Goal: Information Seeking & Learning: Learn about a topic

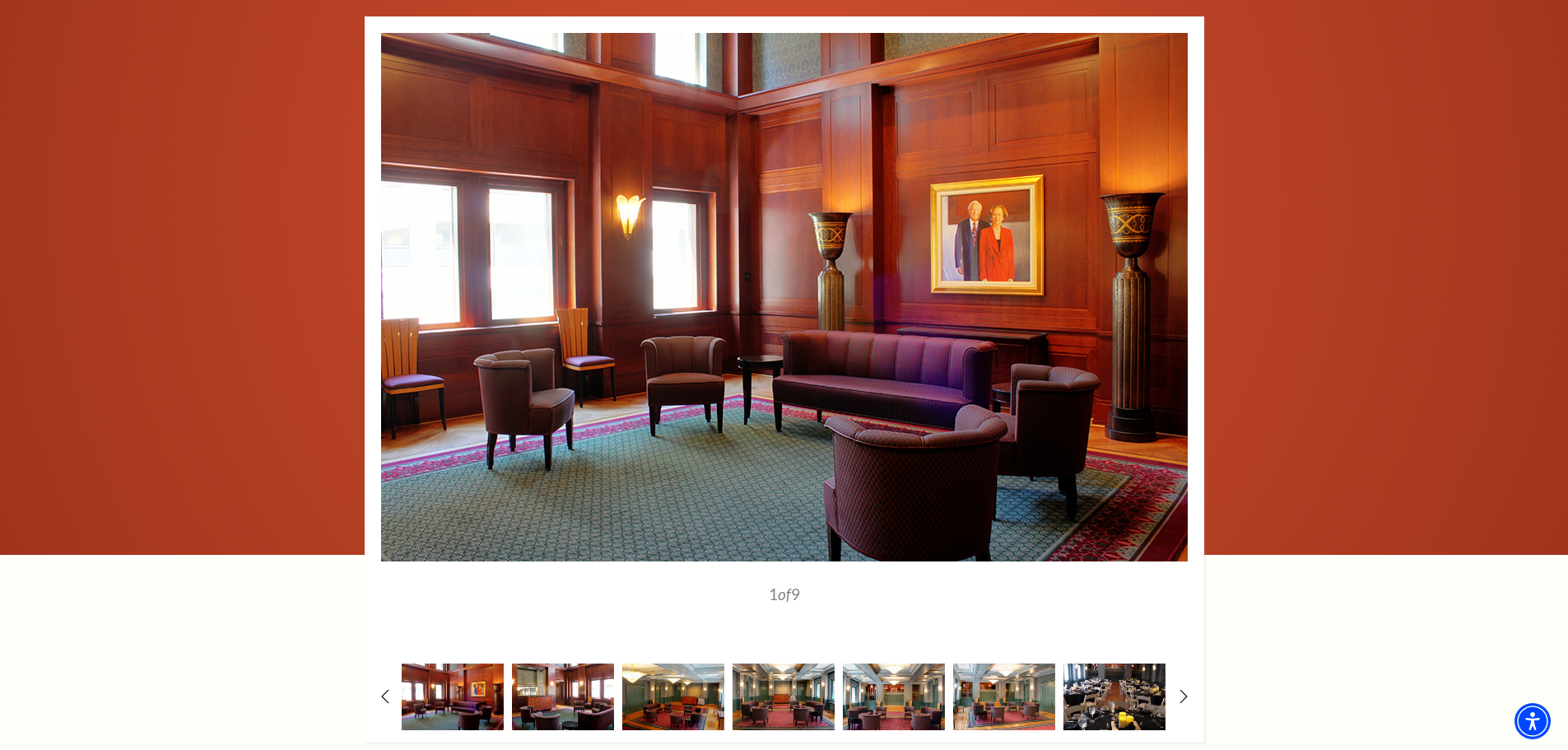
scroll to position [1647, 0]
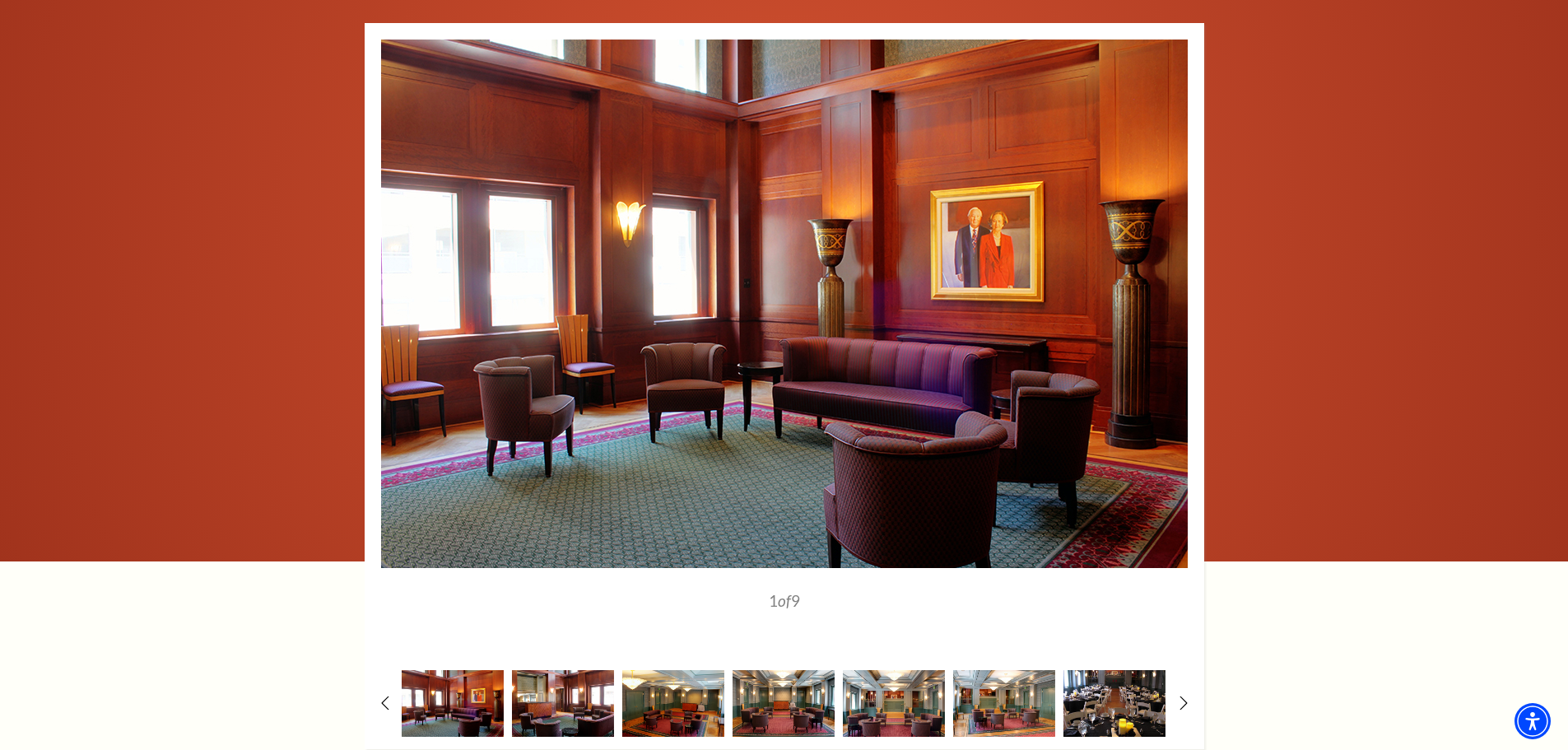
click at [1169, 292] on use at bounding box center [1167, 303] width 12 height 23
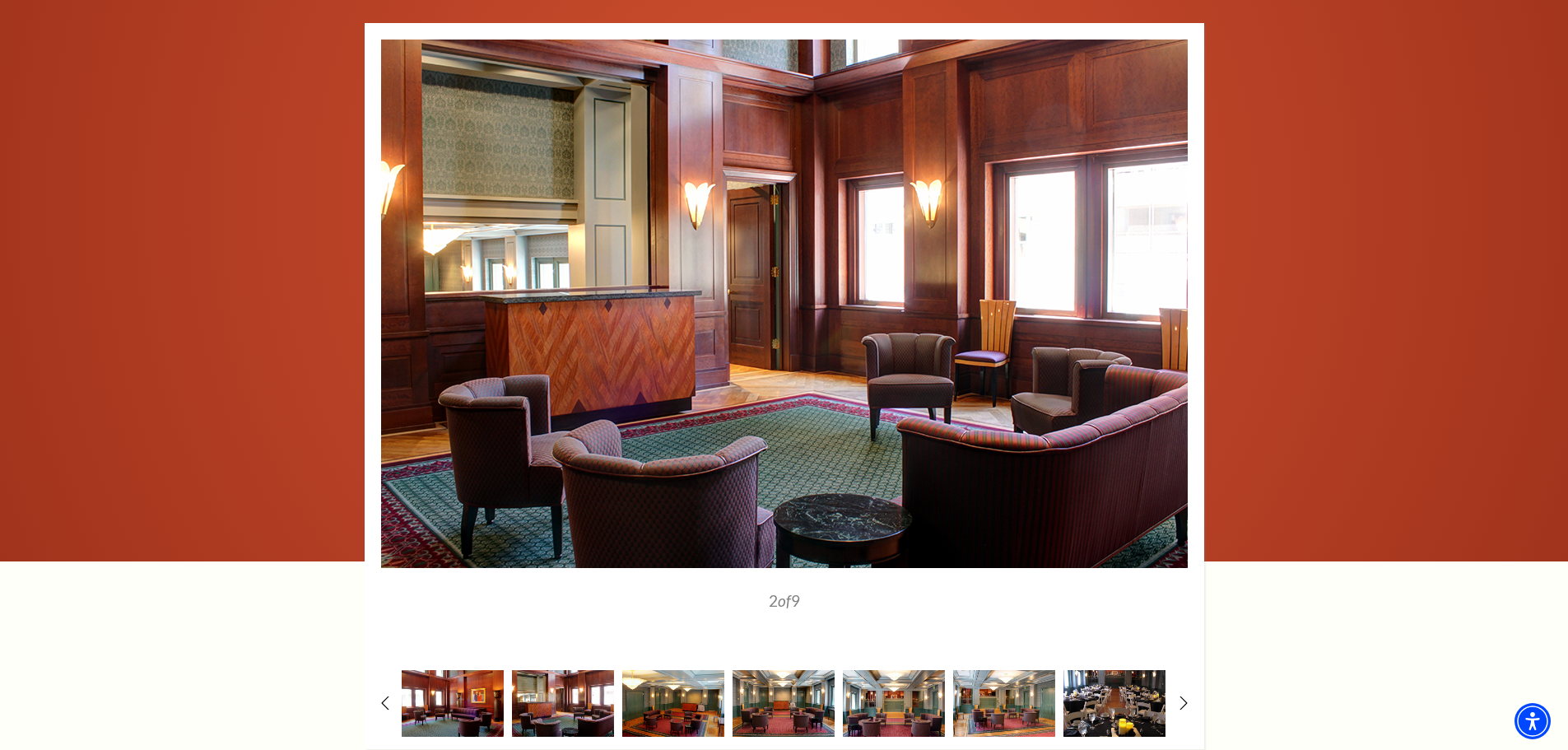
click at [1168, 292] on icon at bounding box center [1167, 303] width 14 height 23
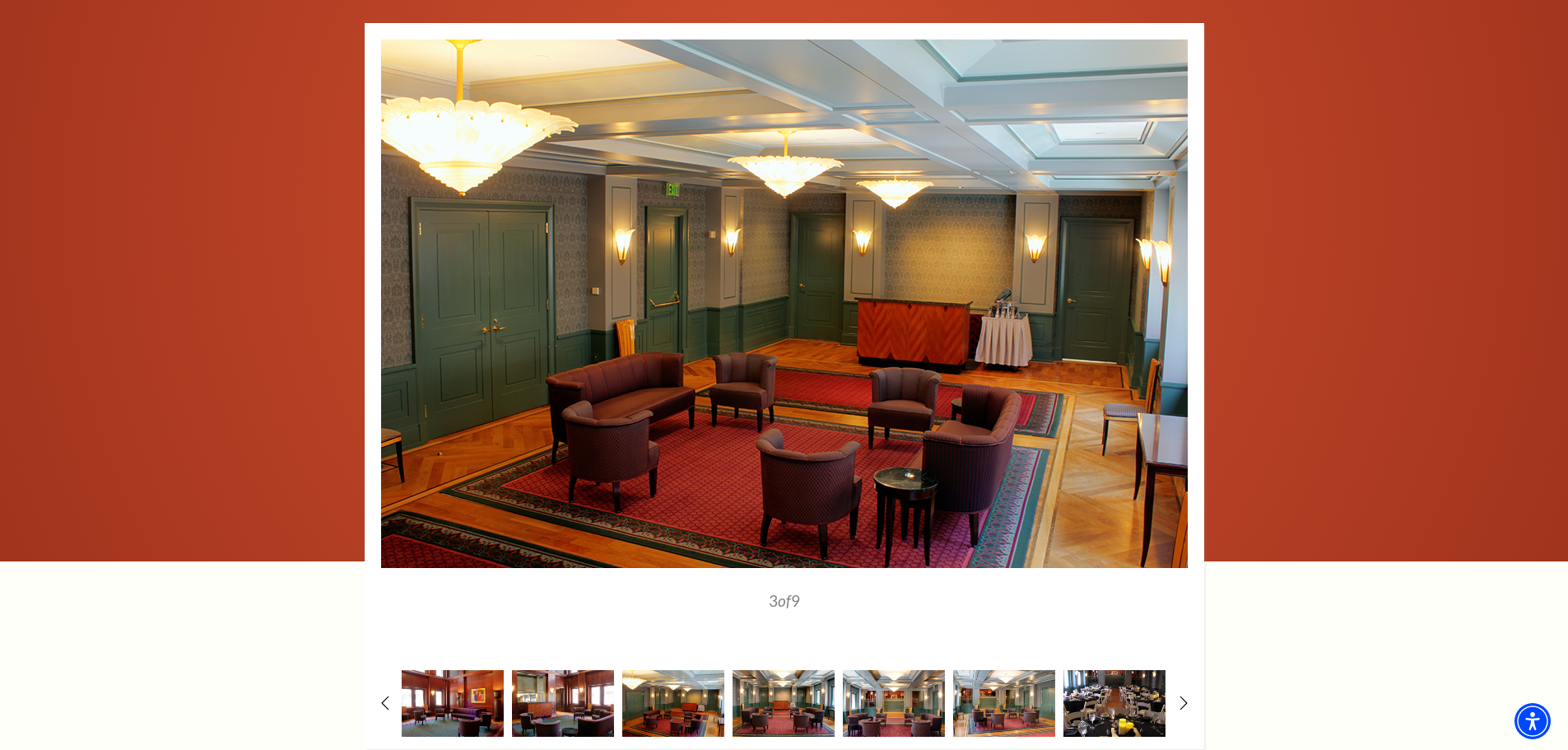
click at [1168, 292] on icon at bounding box center [1167, 303] width 14 height 23
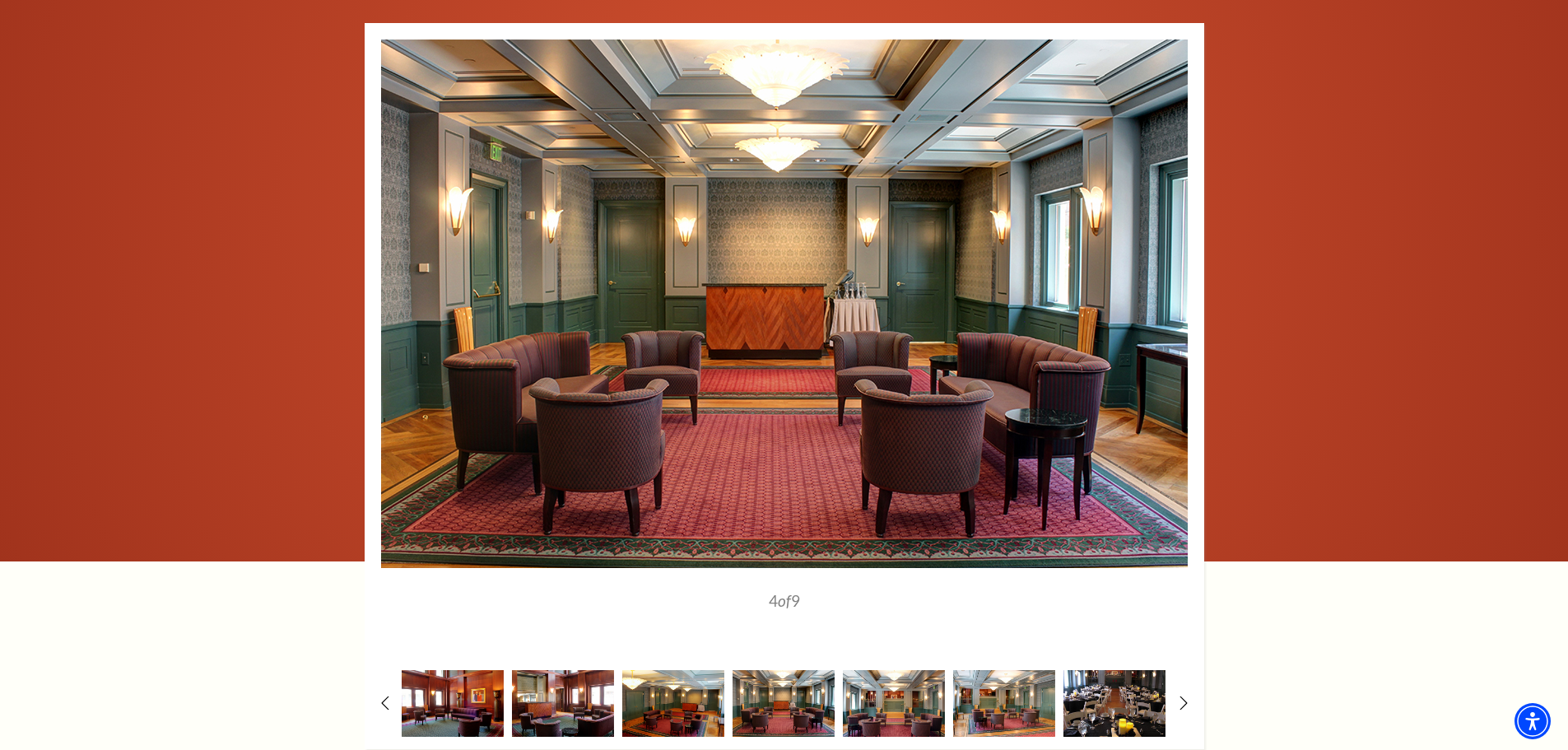
click at [1168, 292] on icon at bounding box center [1167, 303] width 14 height 23
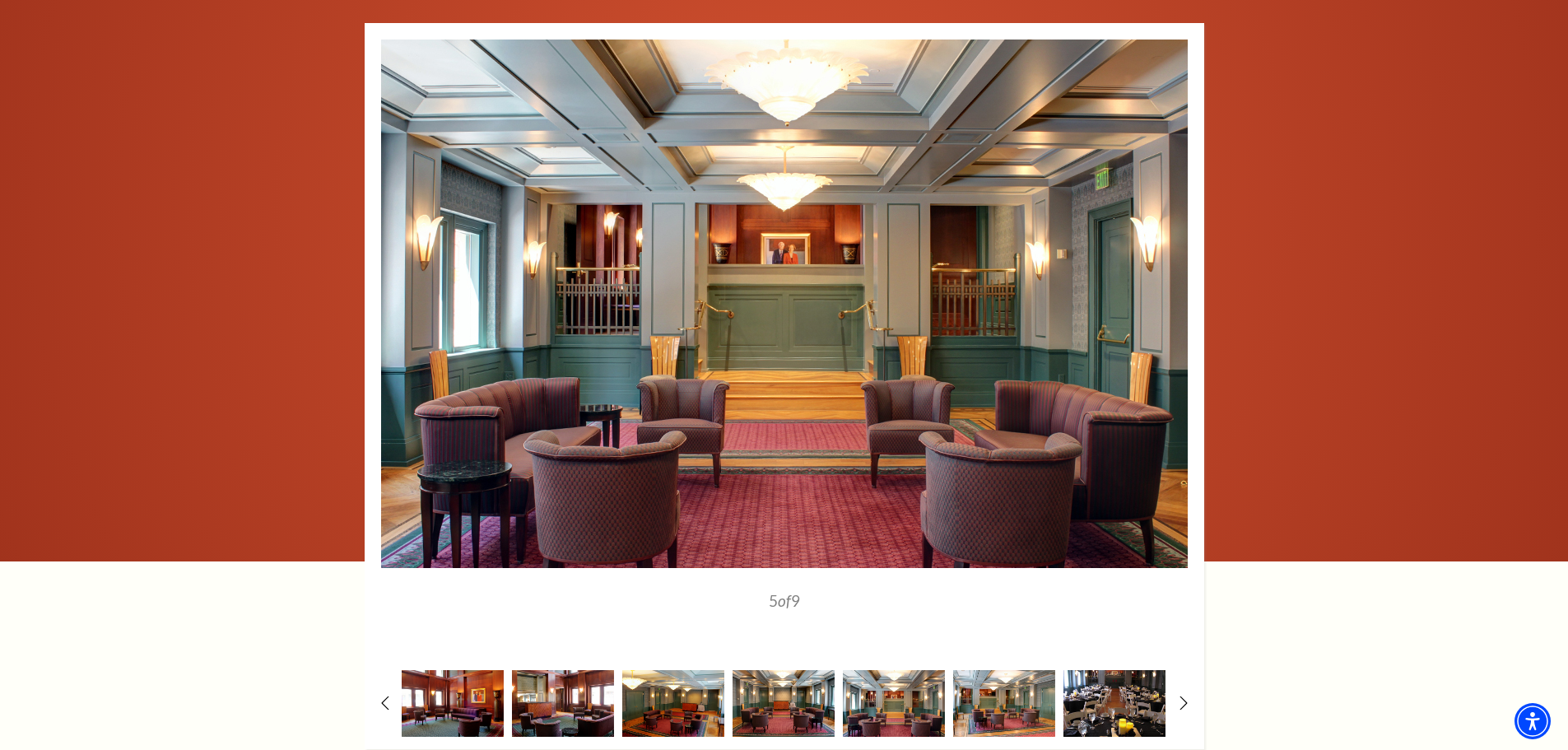
click at [1168, 292] on icon at bounding box center [1167, 303] width 14 height 23
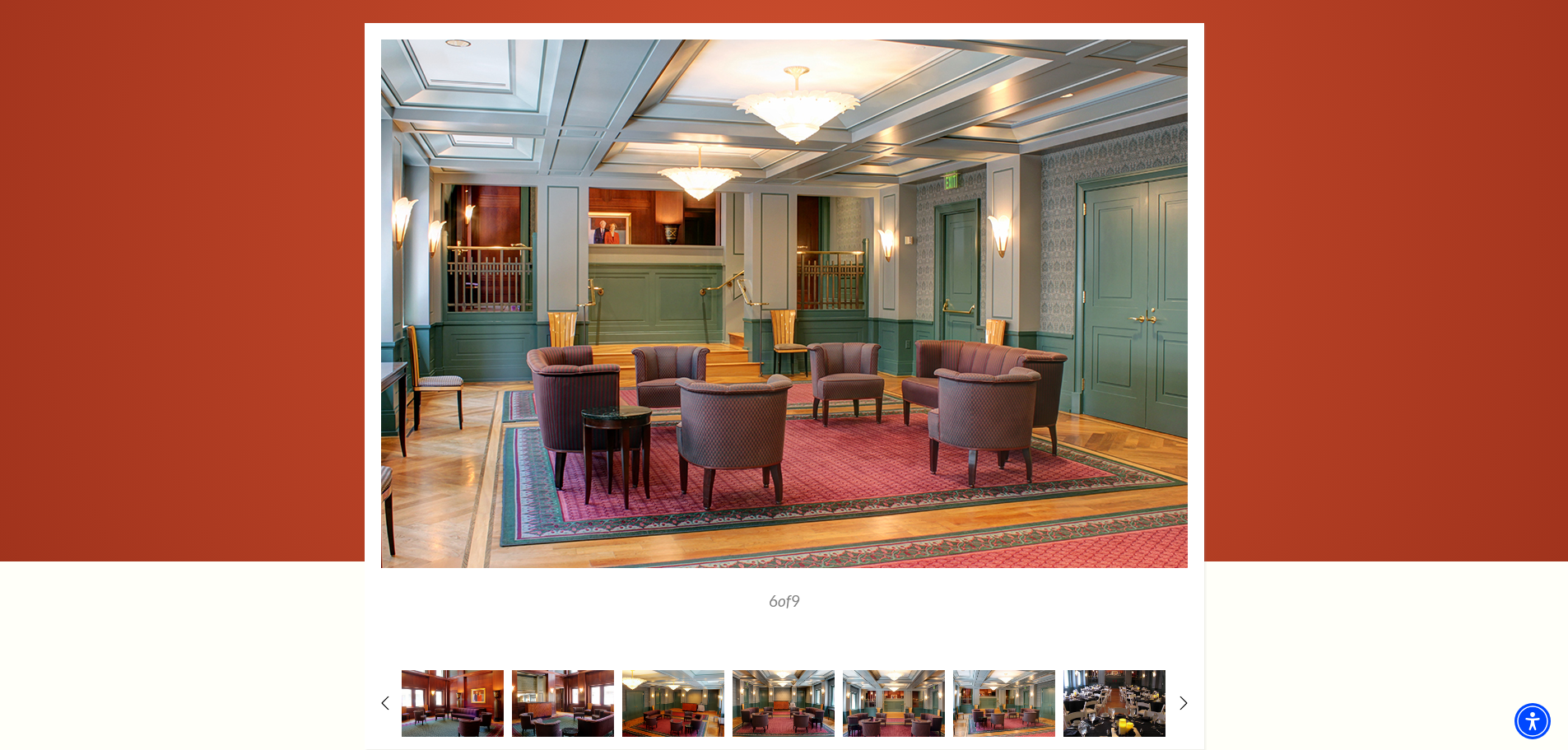
click at [1168, 292] on icon at bounding box center [1167, 303] width 14 height 23
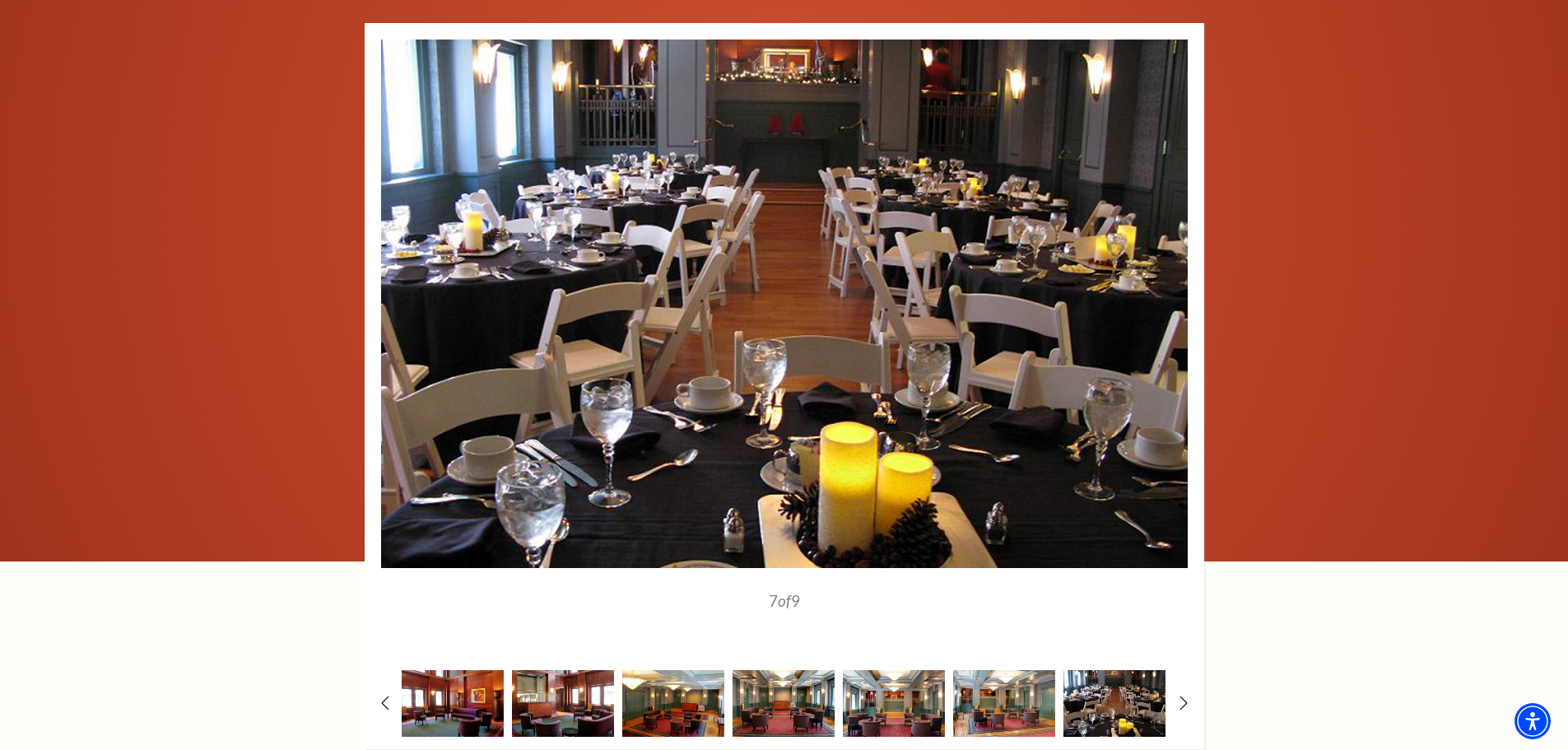
scroll to position [1482, 0]
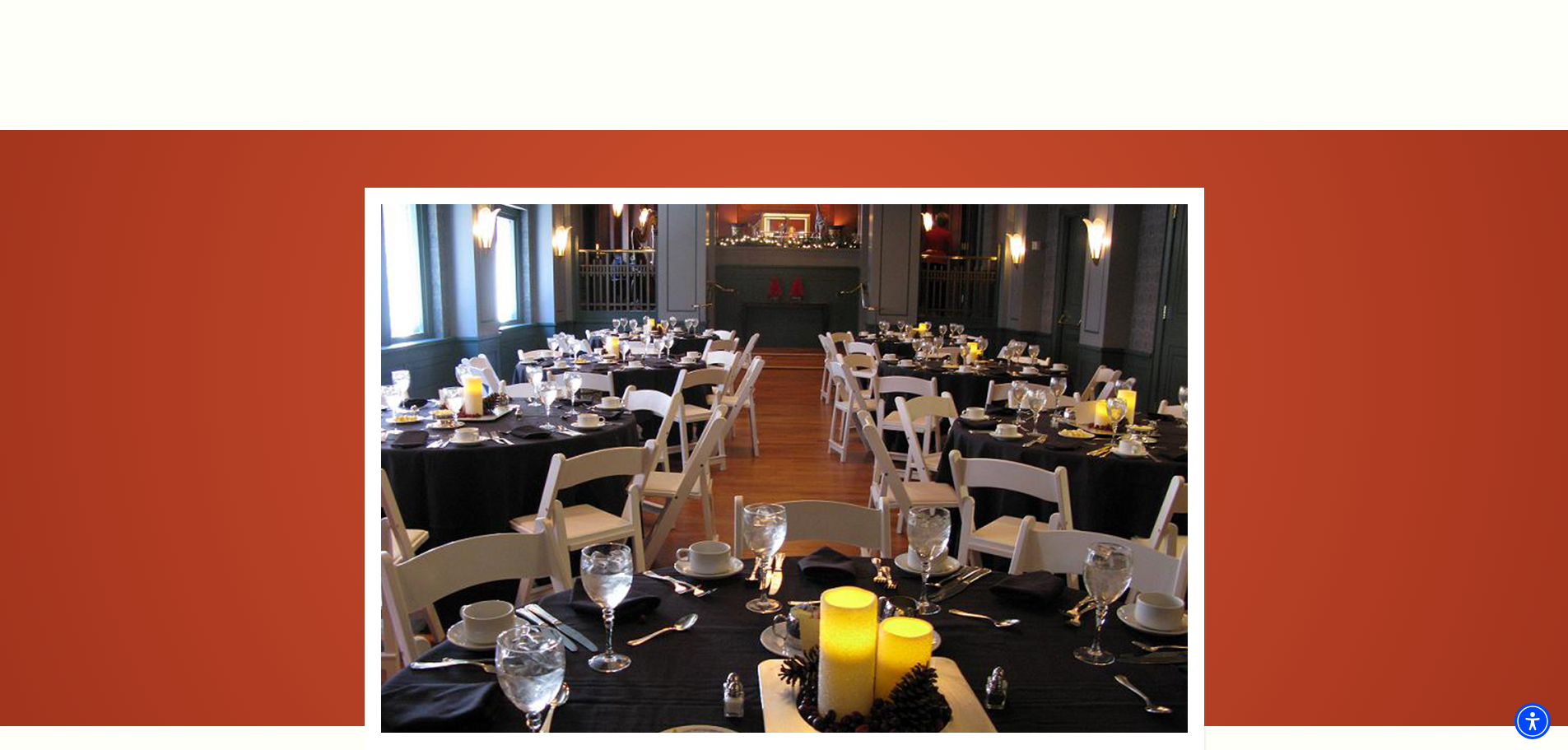
click at [1168, 456] on use at bounding box center [1167, 468] width 12 height 23
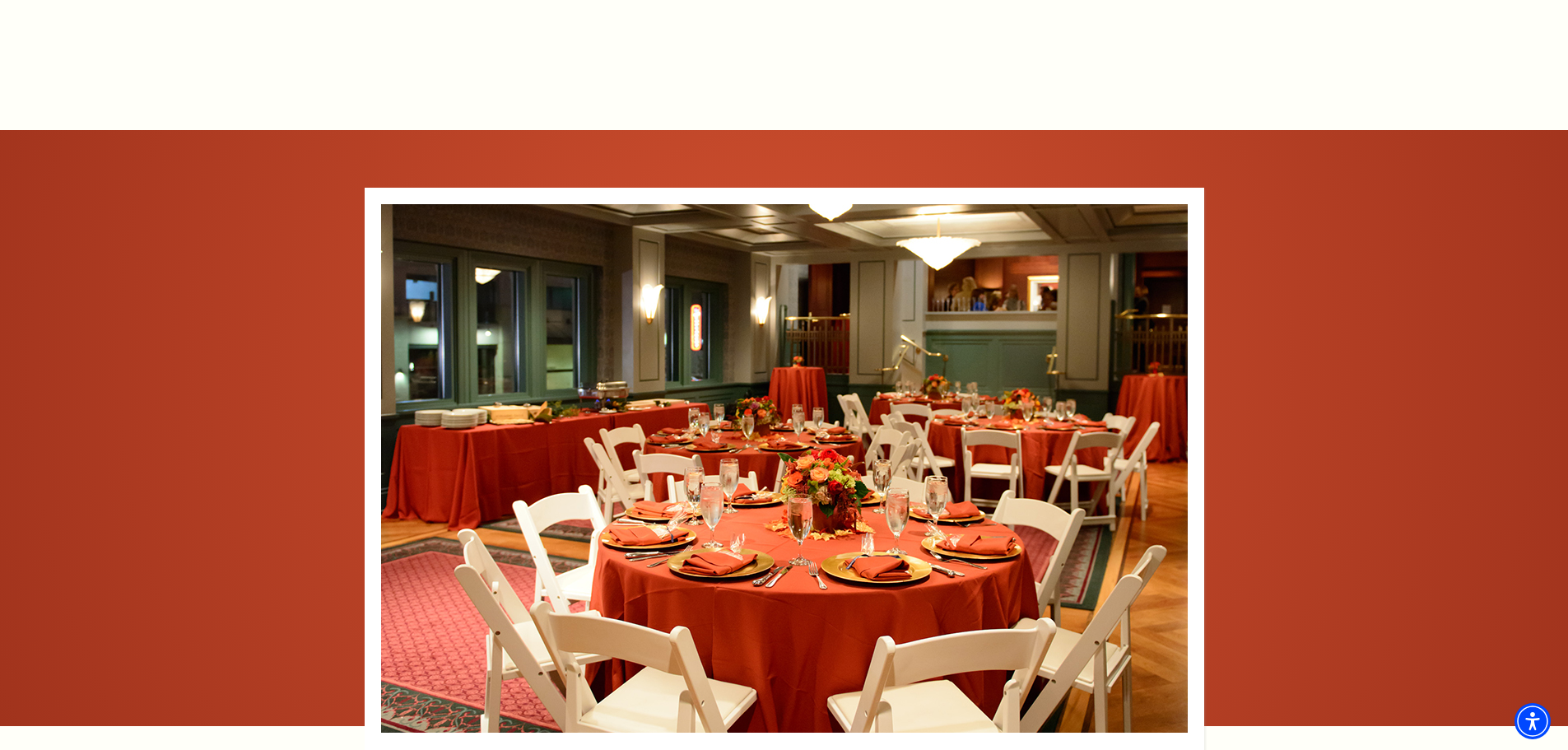
click at [1168, 456] on use at bounding box center [1167, 468] width 12 height 23
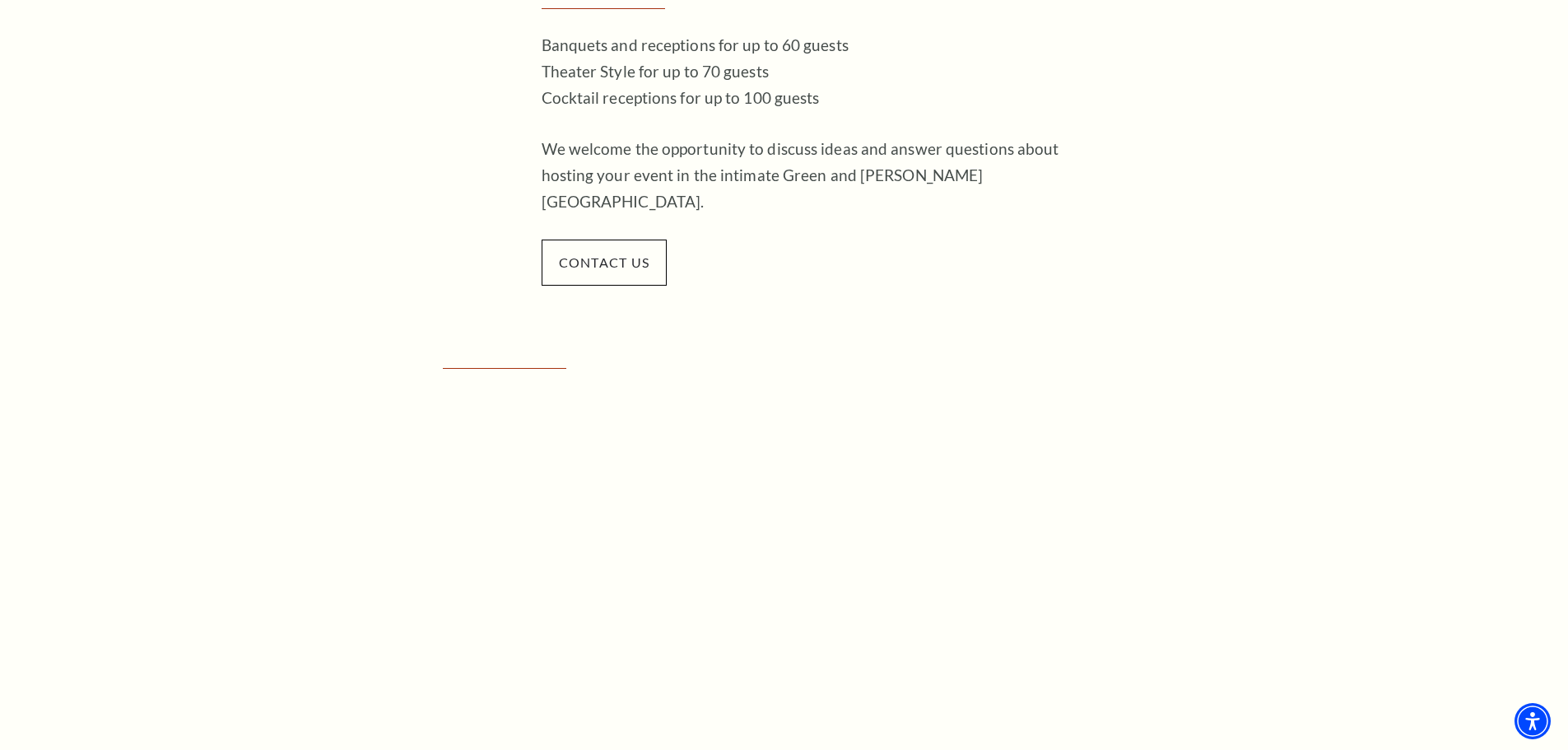
scroll to position [0, 0]
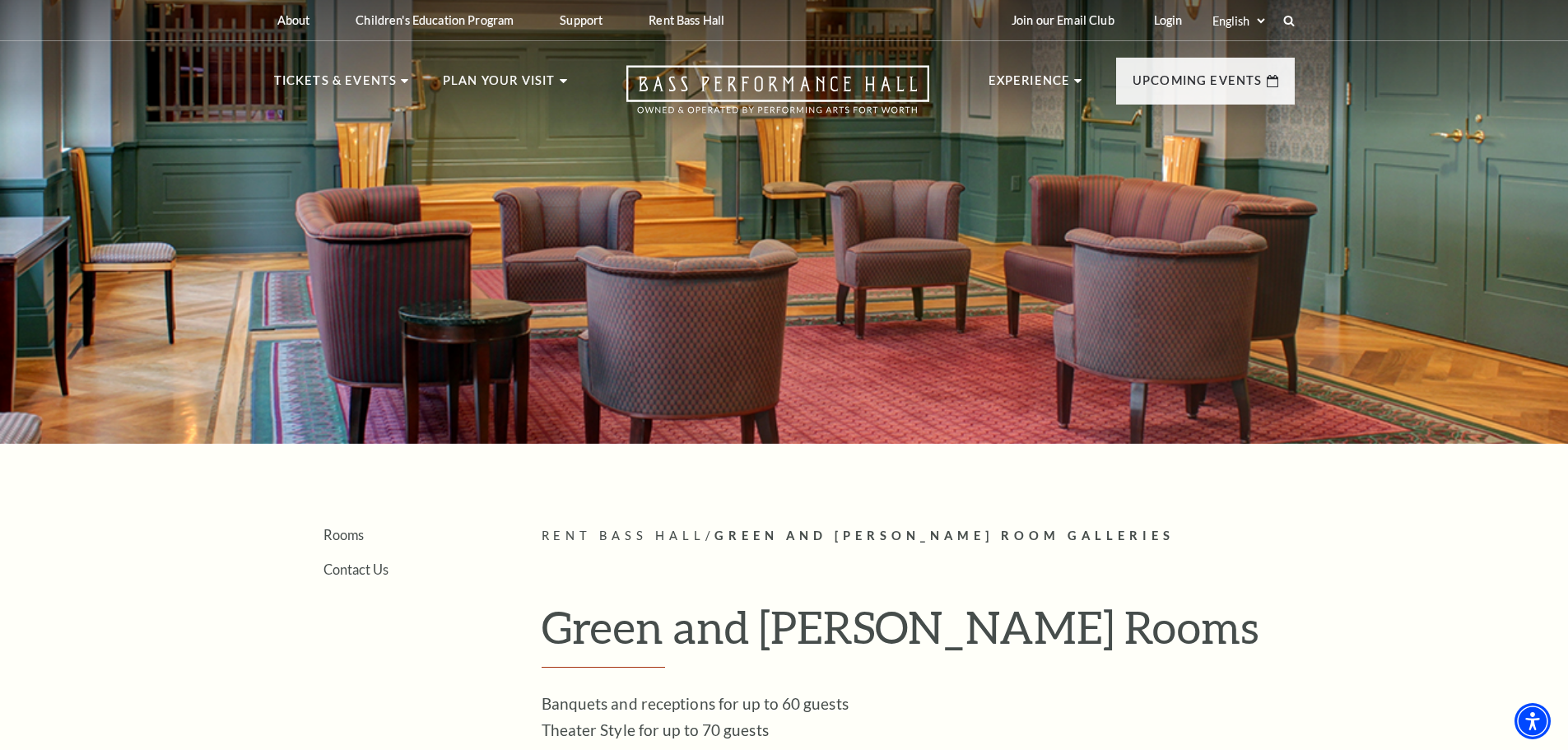
click at [324, 381] on link "Helpful Hints" at bounding box center [339, 386] width 103 height 14
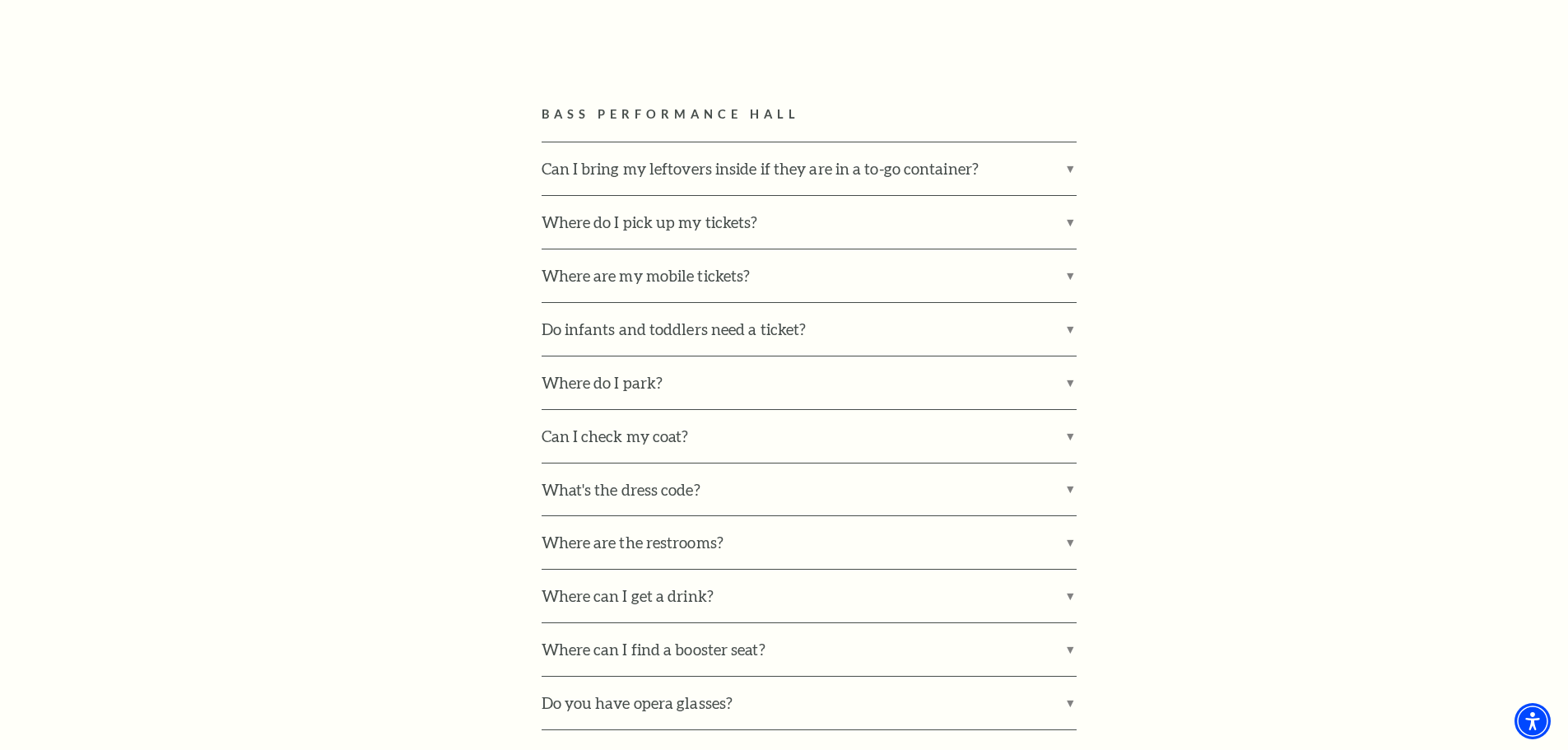
scroll to position [1070, 0]
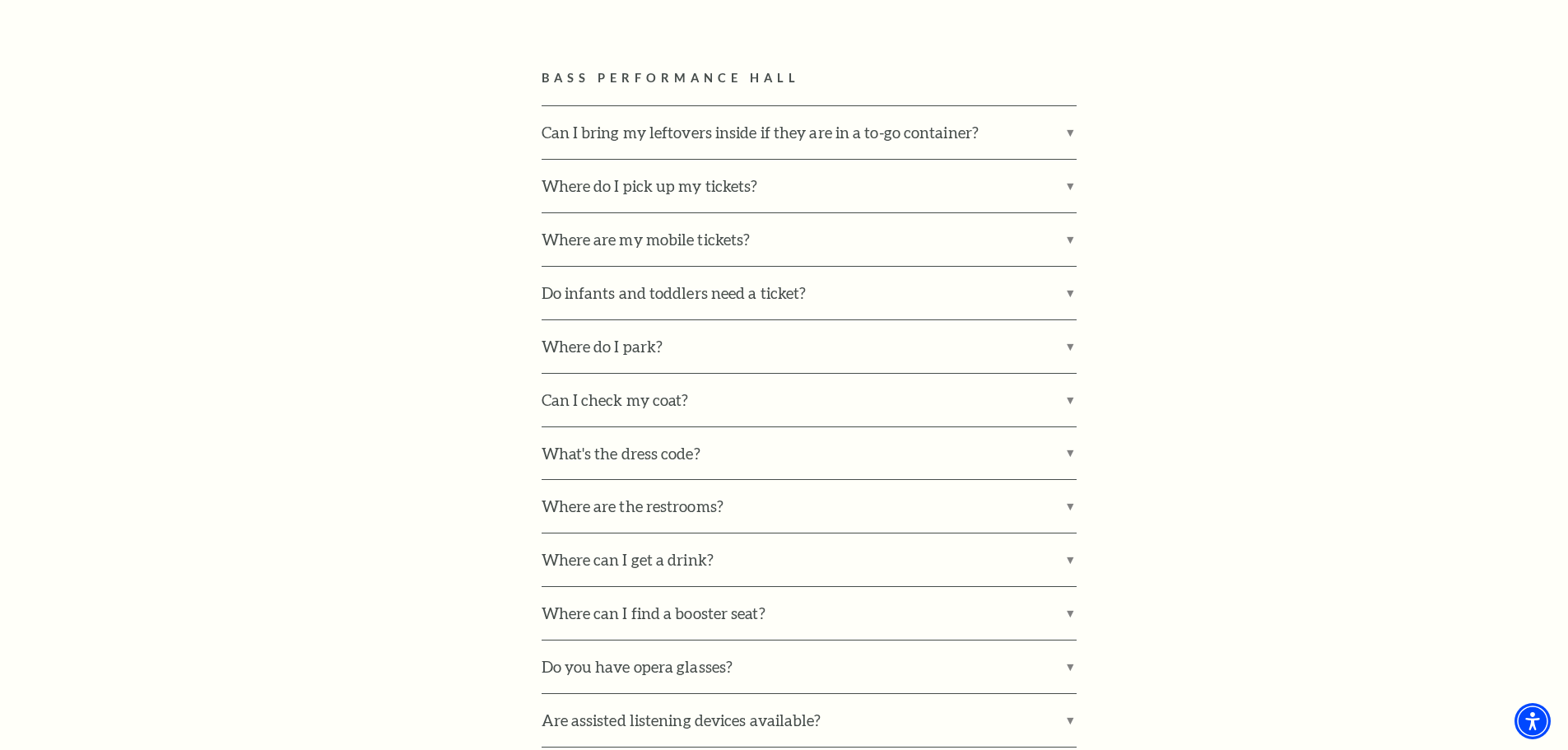
click at [716, 452] on label "What's the dress code?" at bounding box center [809, 454] width 535 height 53
click at [0, 0] on input "What's the dress code?" at bounding box center [0, 0] width 0 height 0
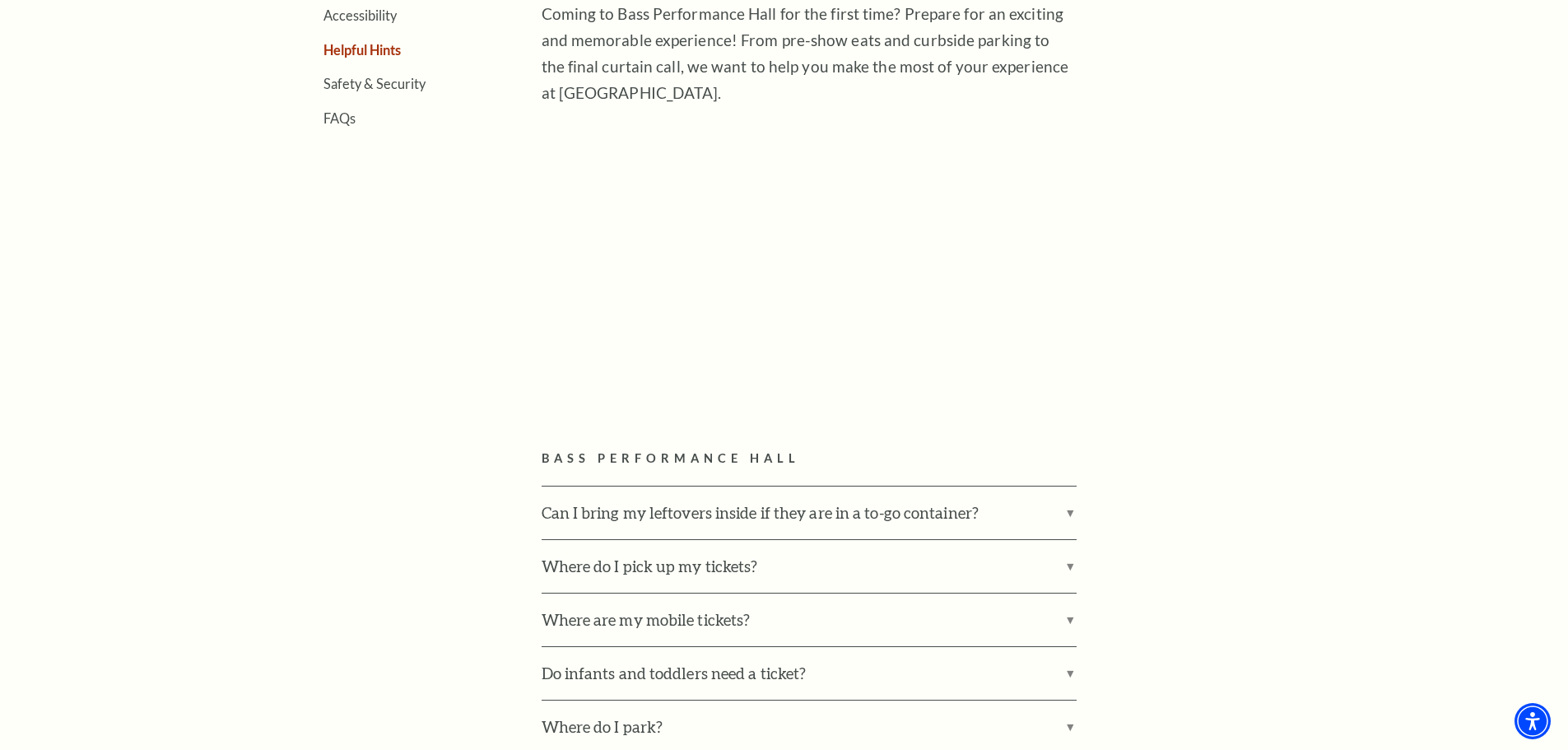
scroll to position [279, 0]
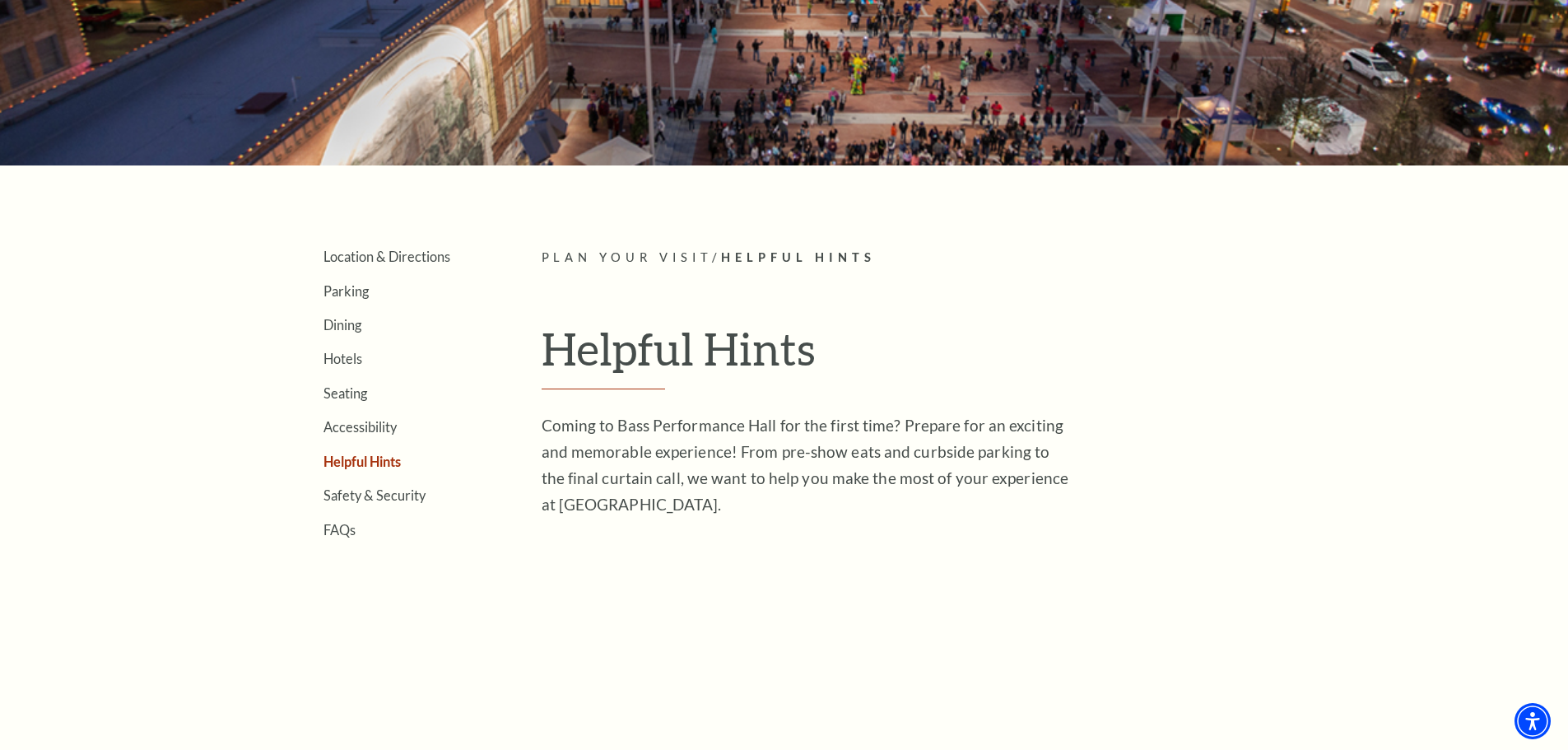
click at [357, 291] on link "Parking" at bounding box center [346, 291] width 45 height 16
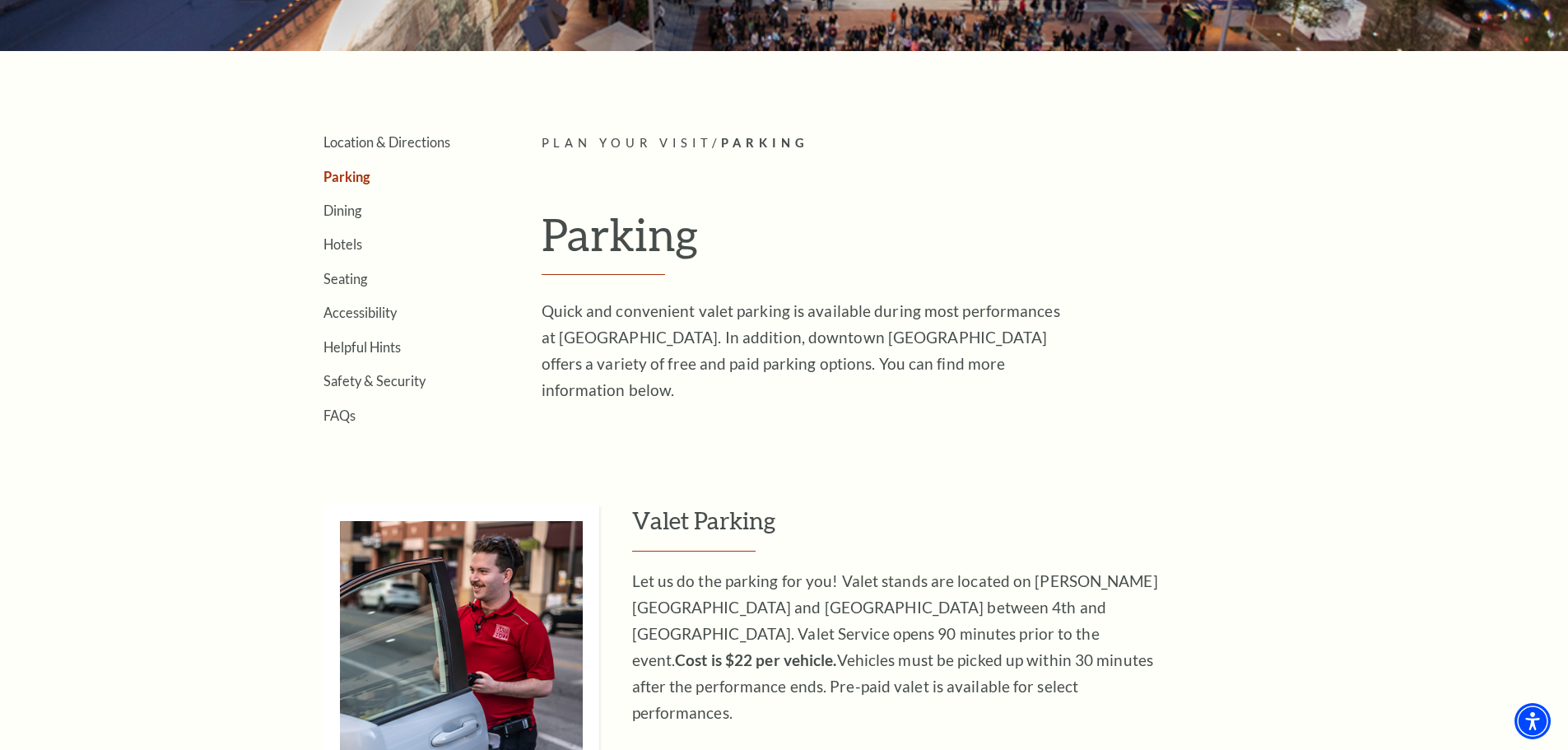
scroll to position [245, 0]
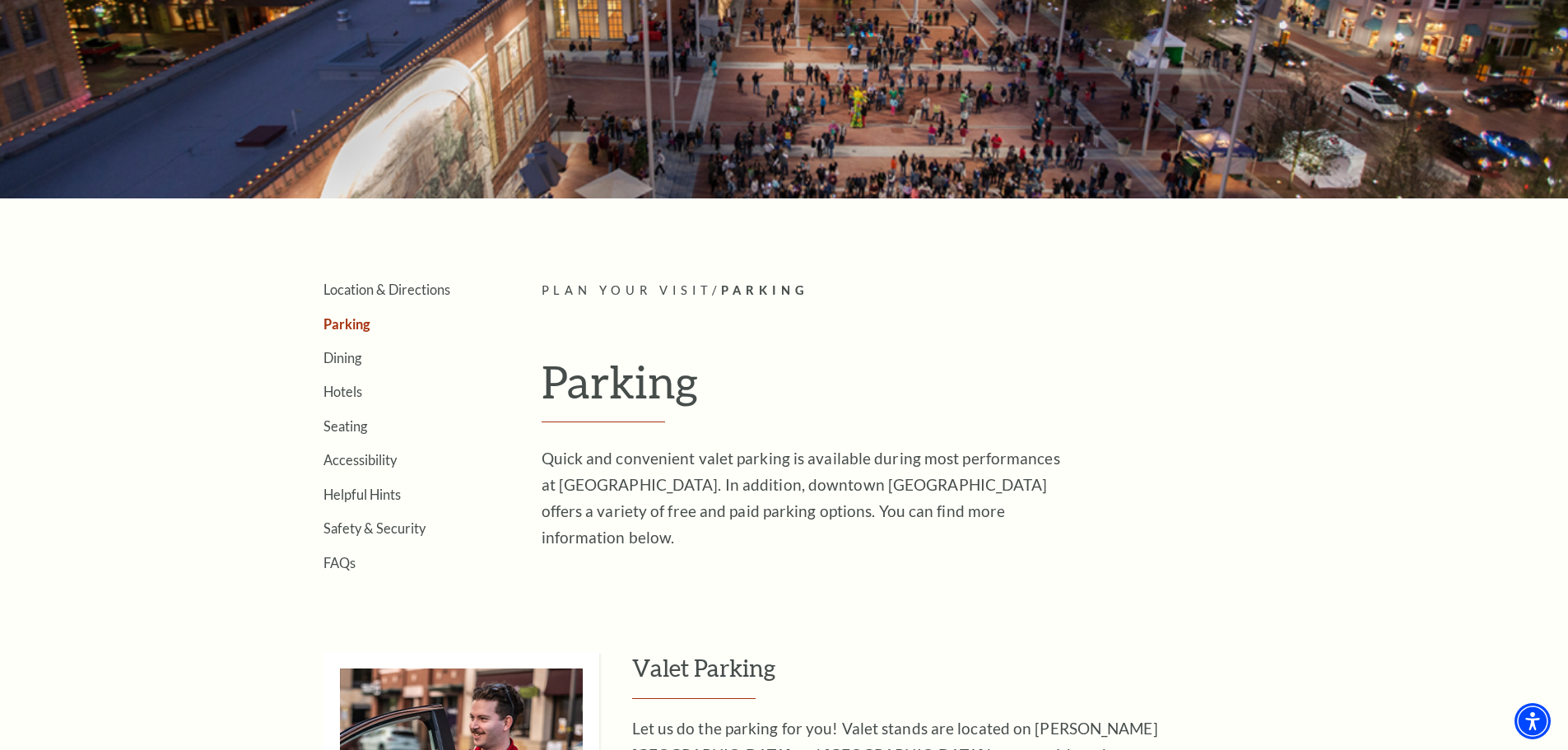
click at [341, 353] on link "Dining" at bounding box center [342, 357] width 38 height 16
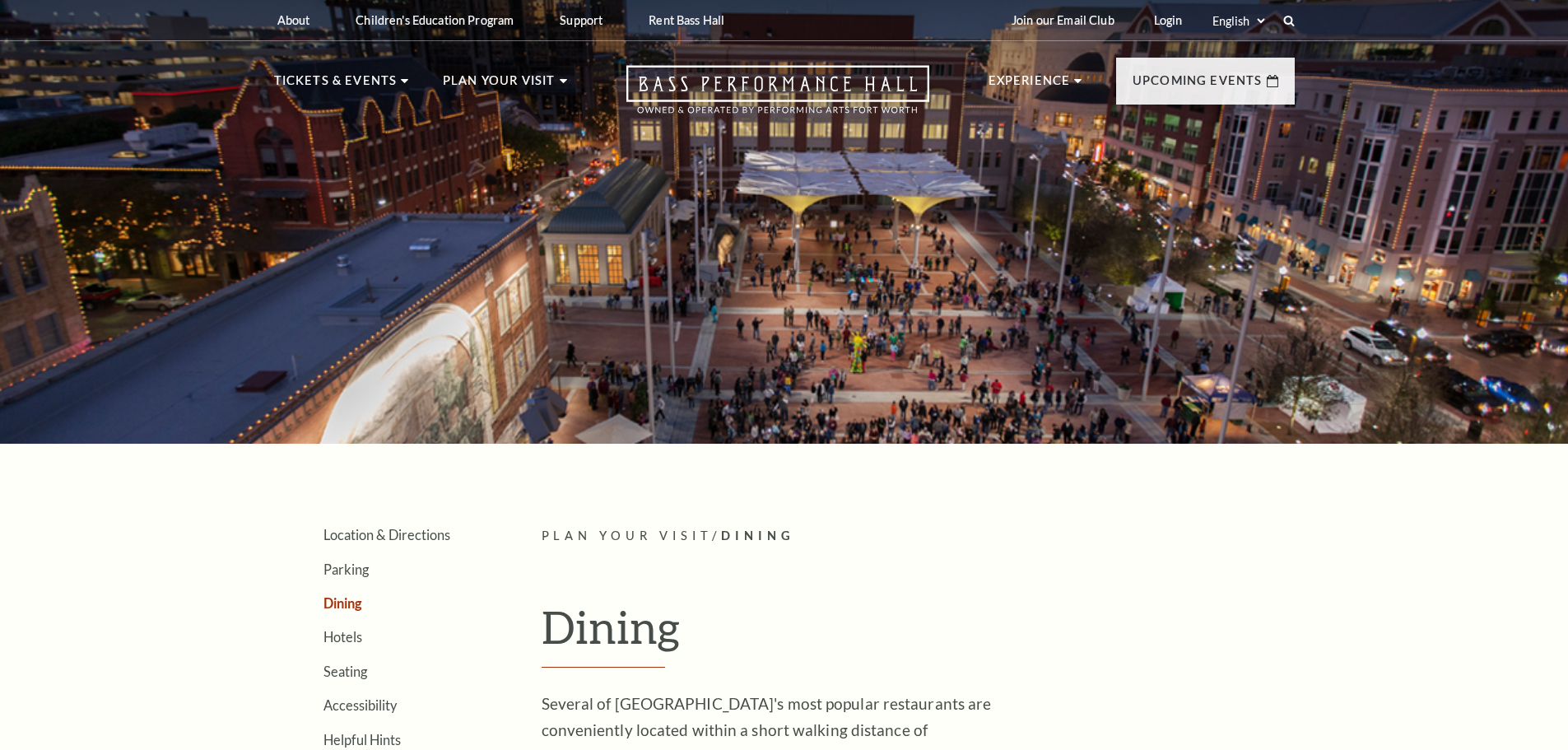
click at [344, 426] on div at bounding box center [784, 217] width 1568 height 454
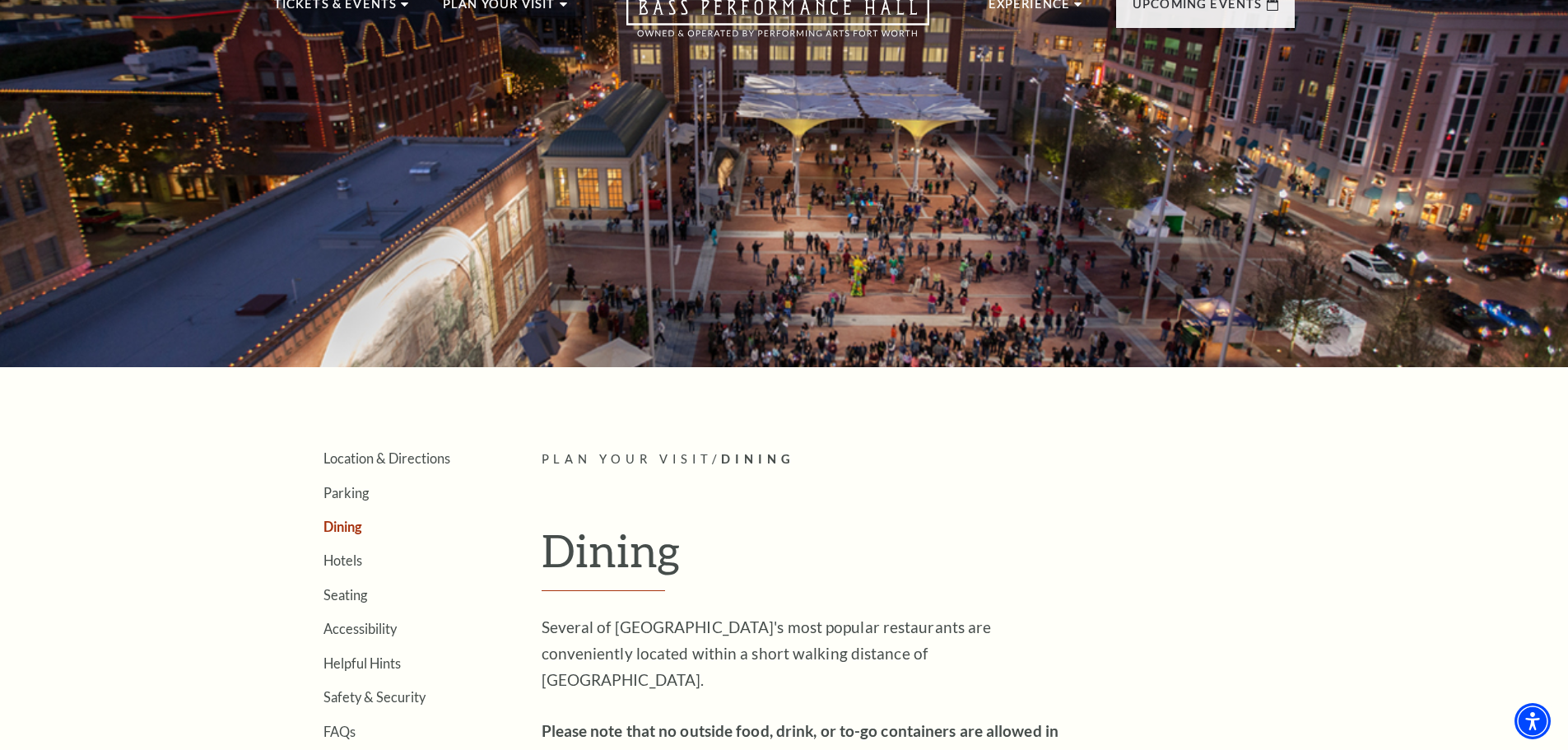
scroll to position [165, 0]
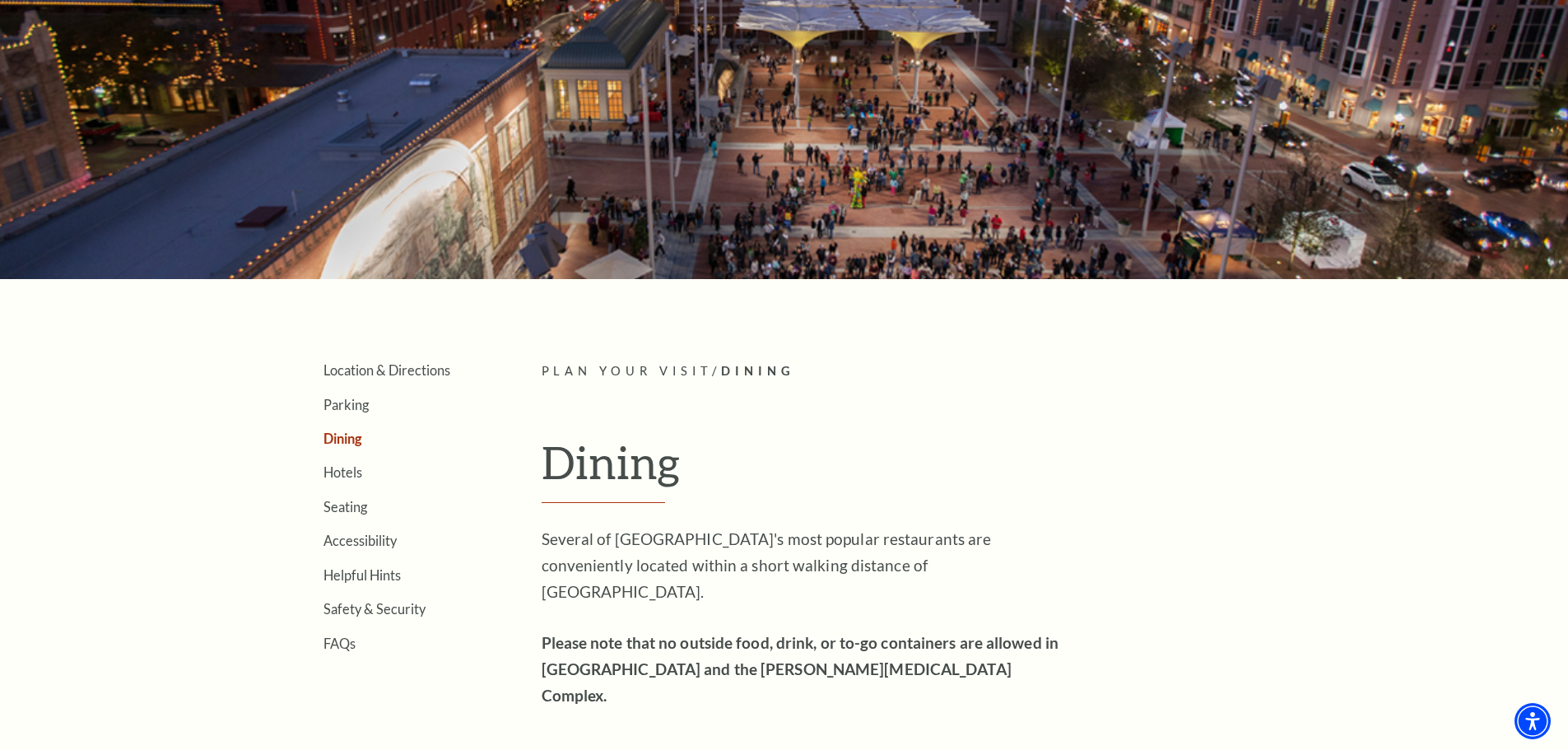
click at [341, 514] on link "Seating" at bounding box center [345, 506] width 44 height 16
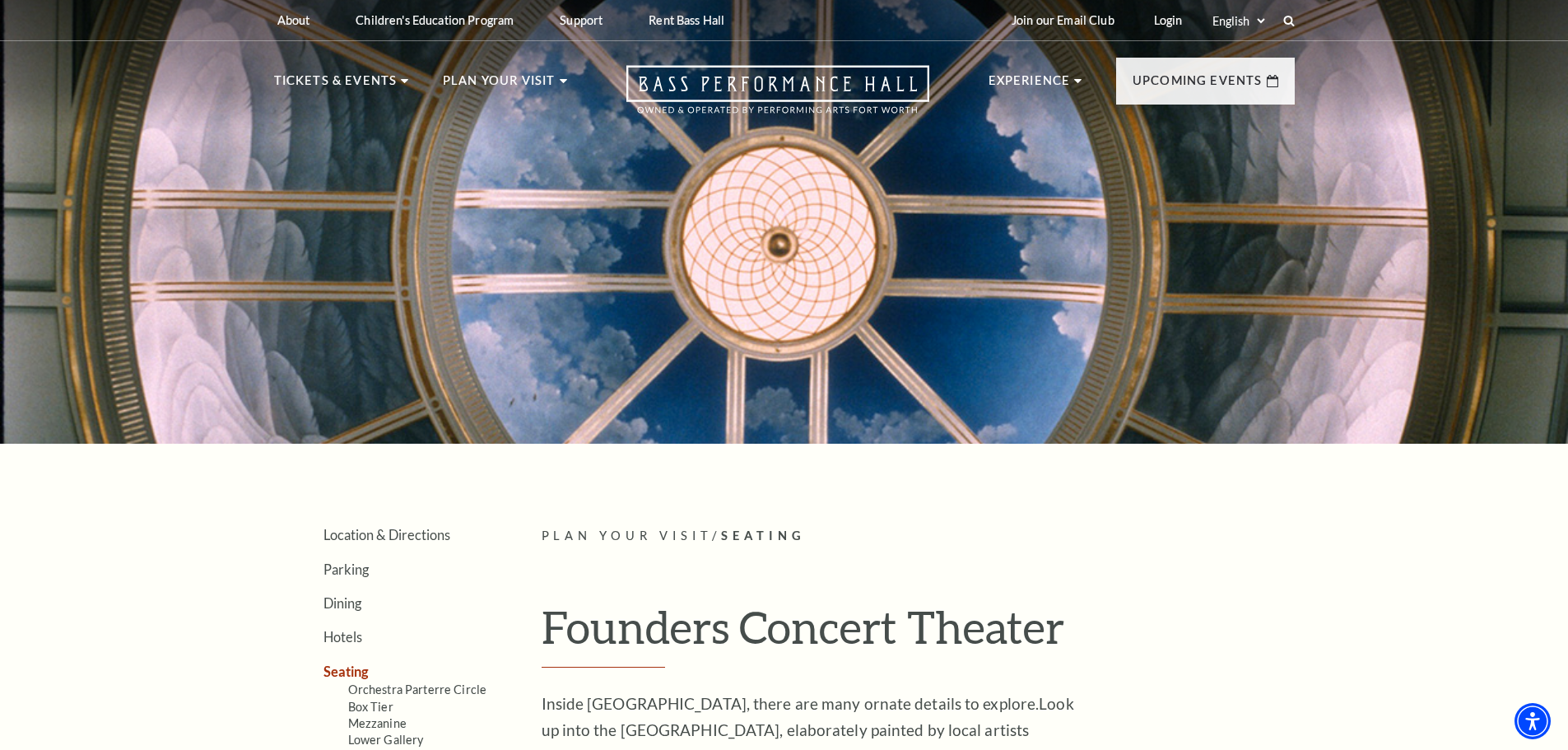
click at [331, 357] on link "Calendar" at bounding box center [323, 360] width 71 height 14
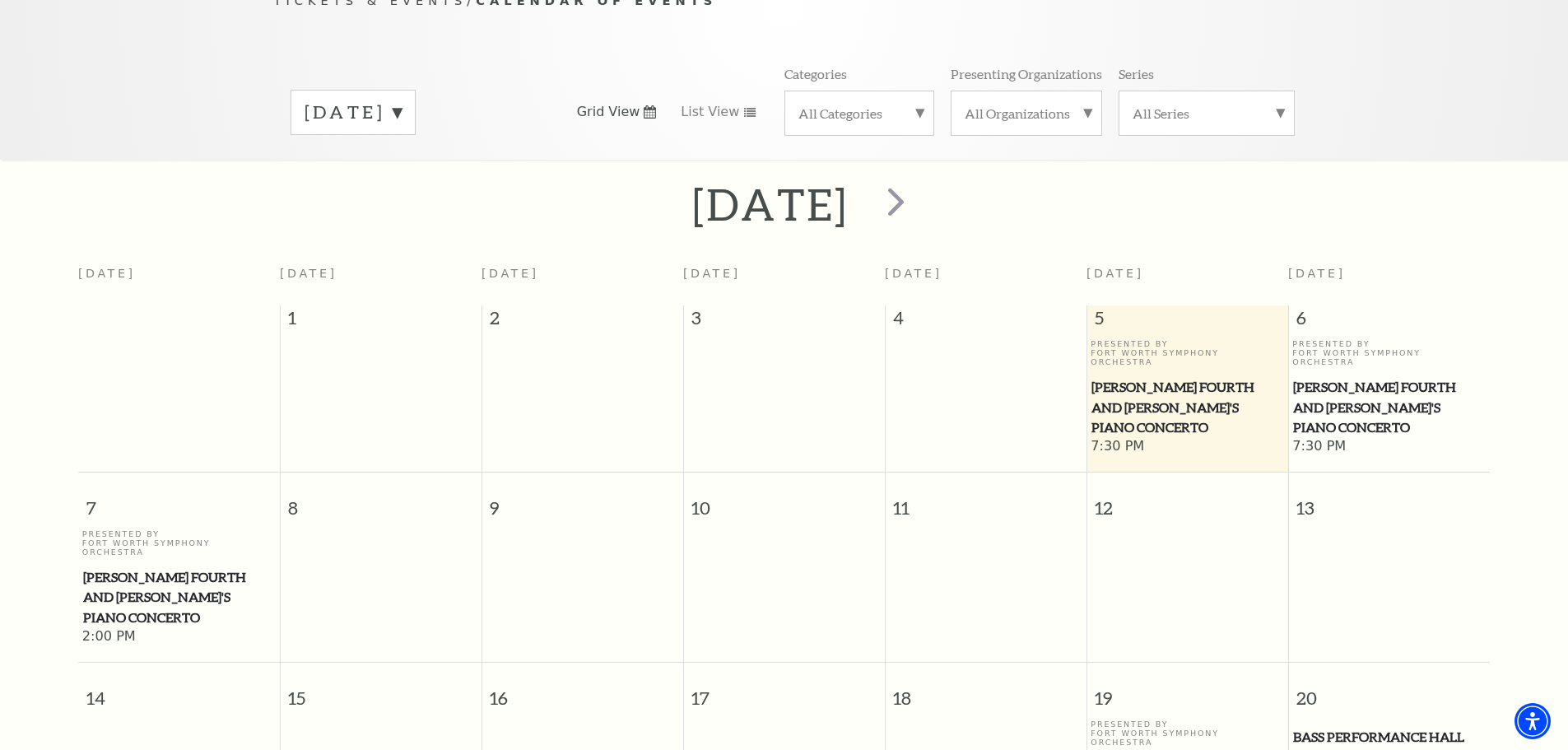
scroll to position [310, 0]
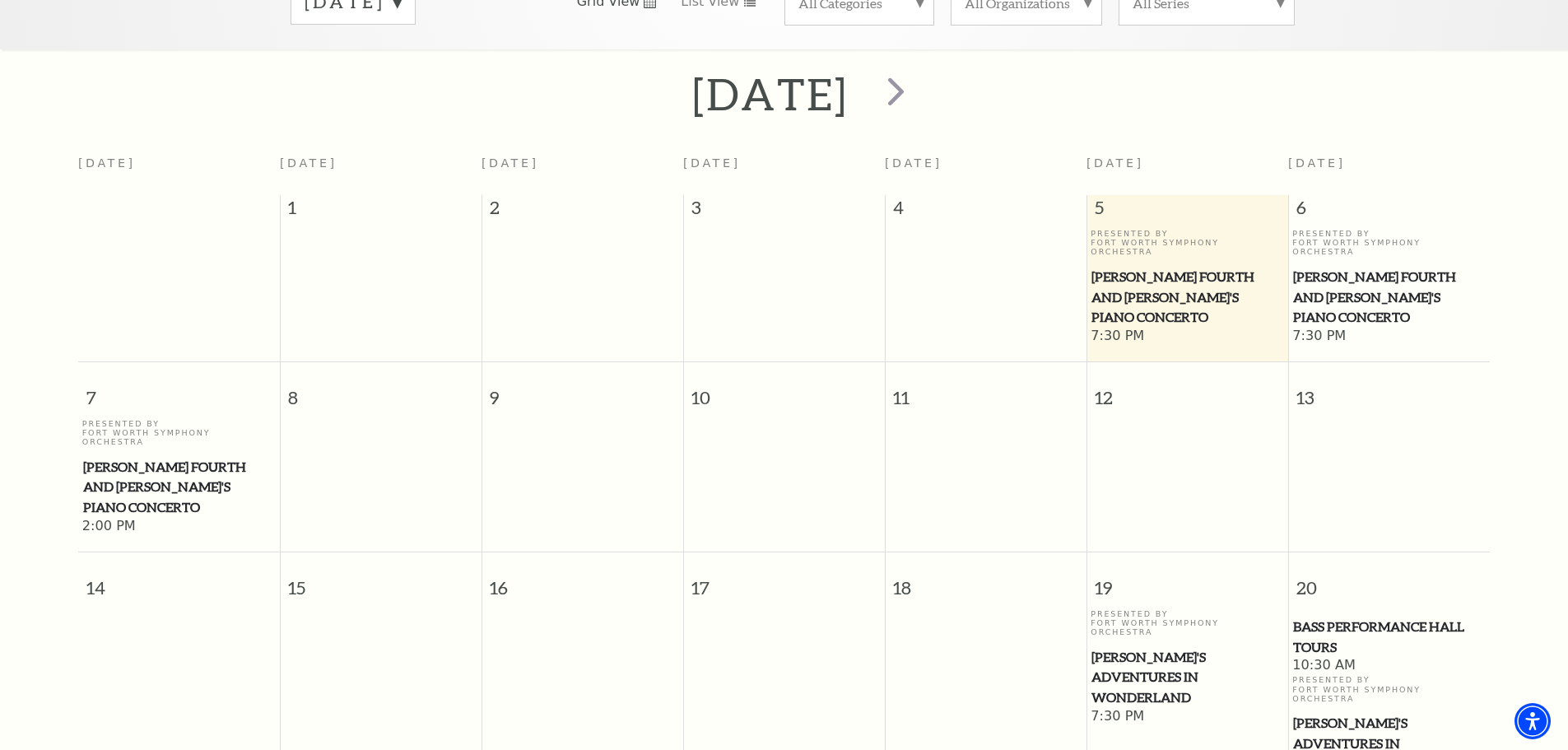
click at [1159, 647] on span "[PERSON_NAME]'s Adventures in Wonderland" at bounding box center [1187, 678] width 192 height 61
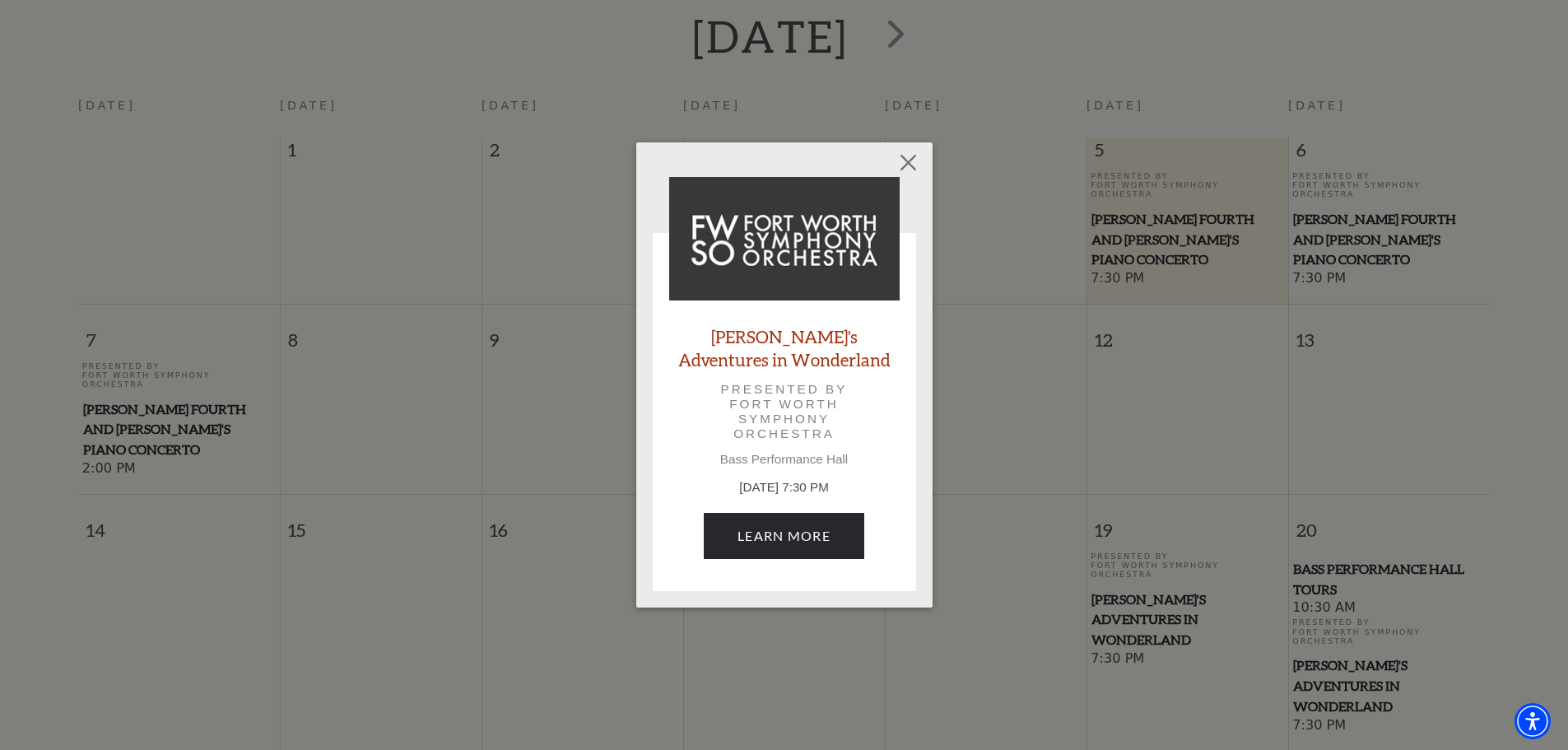
scroll to position [393, 0]
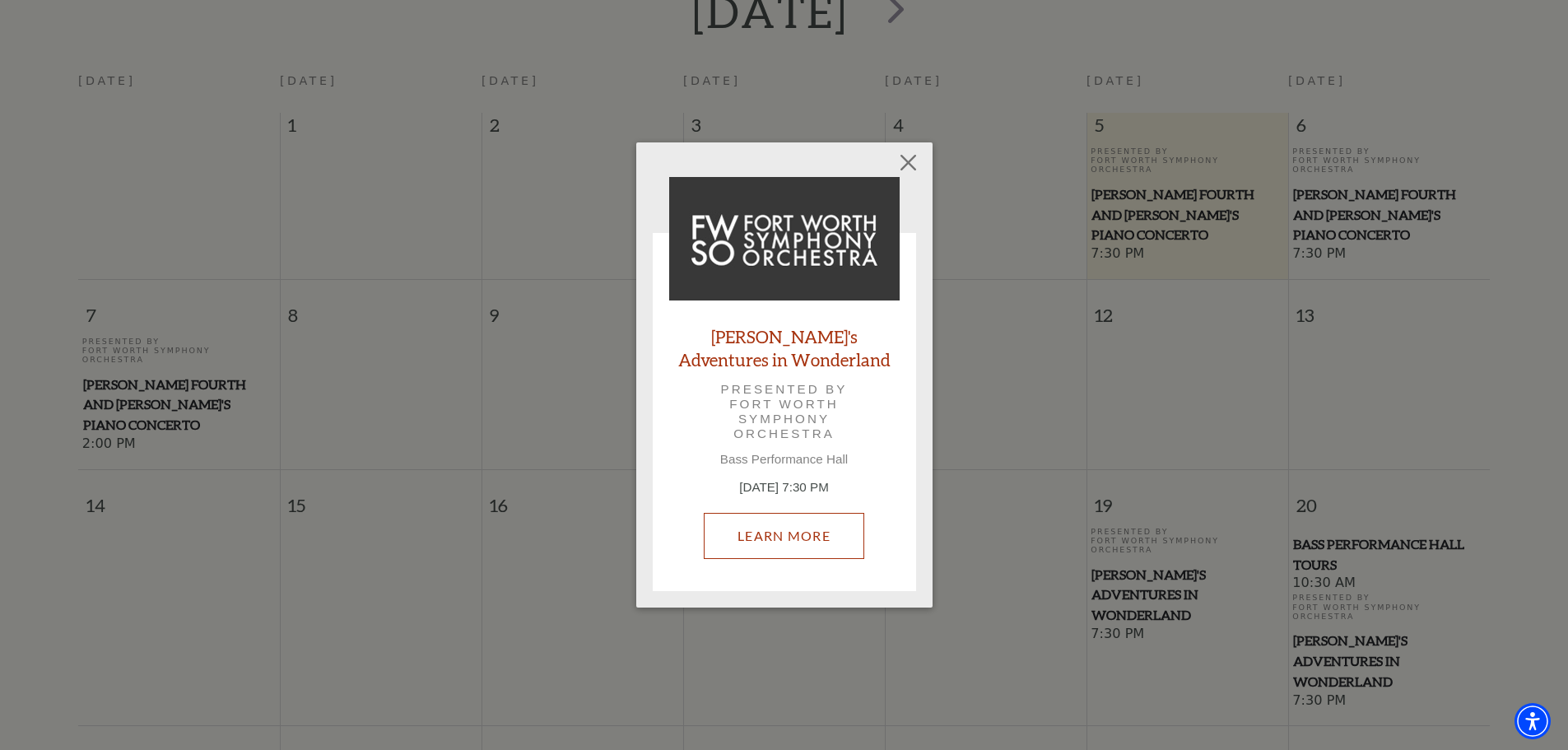
click at [768, 541] on link "Learn More" at bounding box center [783, 536] width 160 height 46
